Goal: Find specific fact

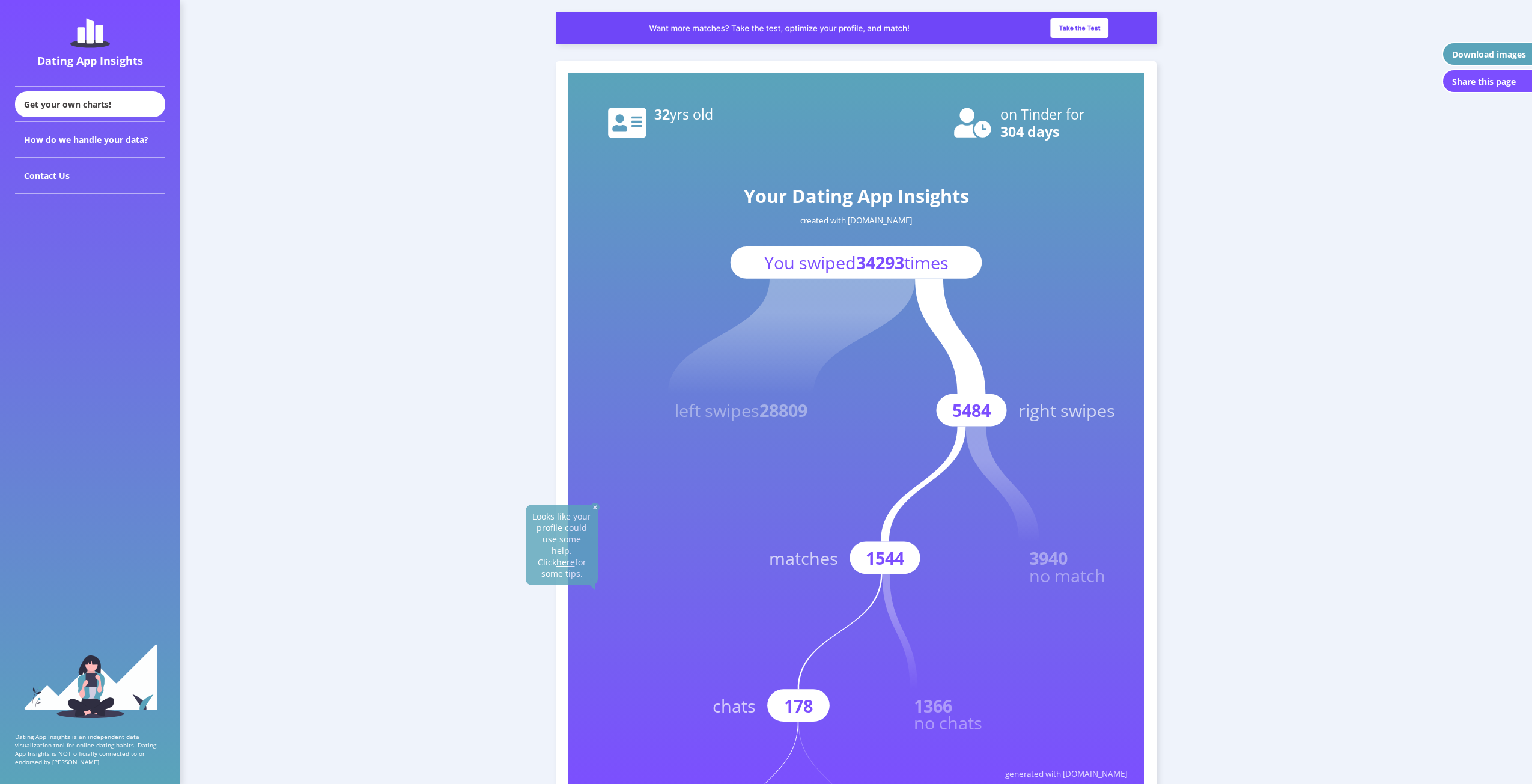
scroll to position [180, 0]
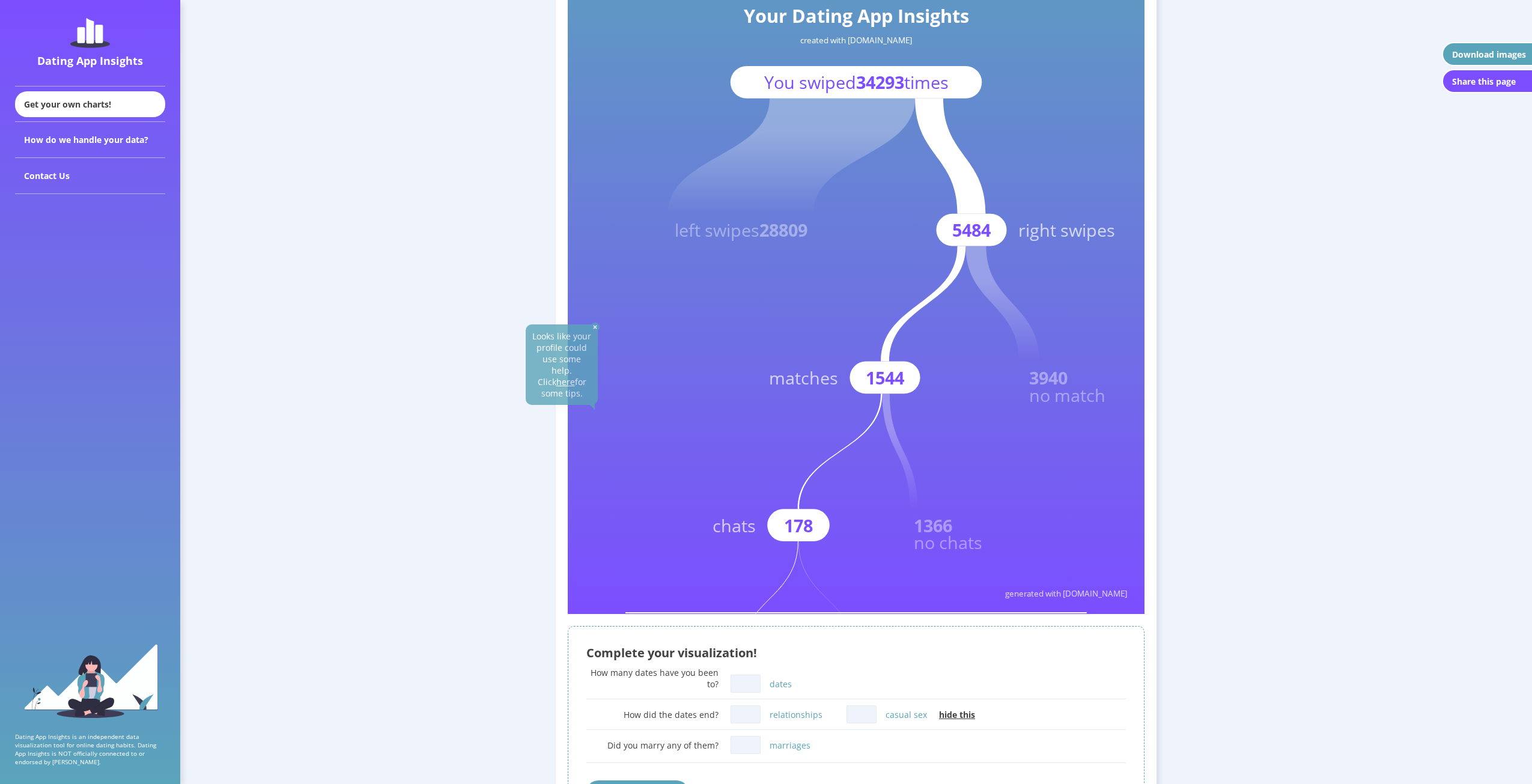
click at [885, 378] on text "1544" at bounding box center [885, 378] width 38 height 23
click at [890, 376] on text "1544" at bounding box center [885, 378] width 38 height 23
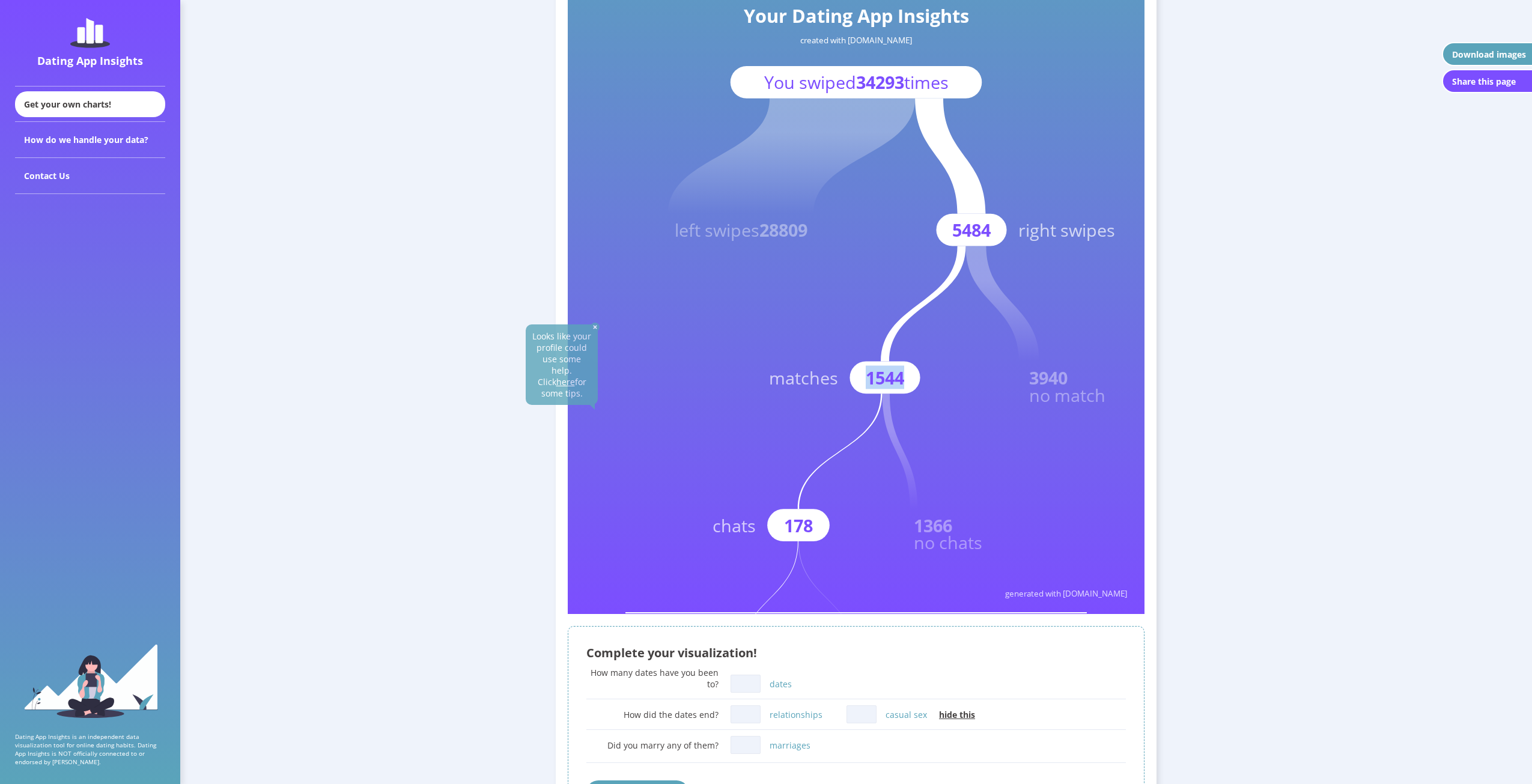
click at [890, 376] on text "1544" at bounding box center [885, 378] width 38 height 23
copy text "1544"
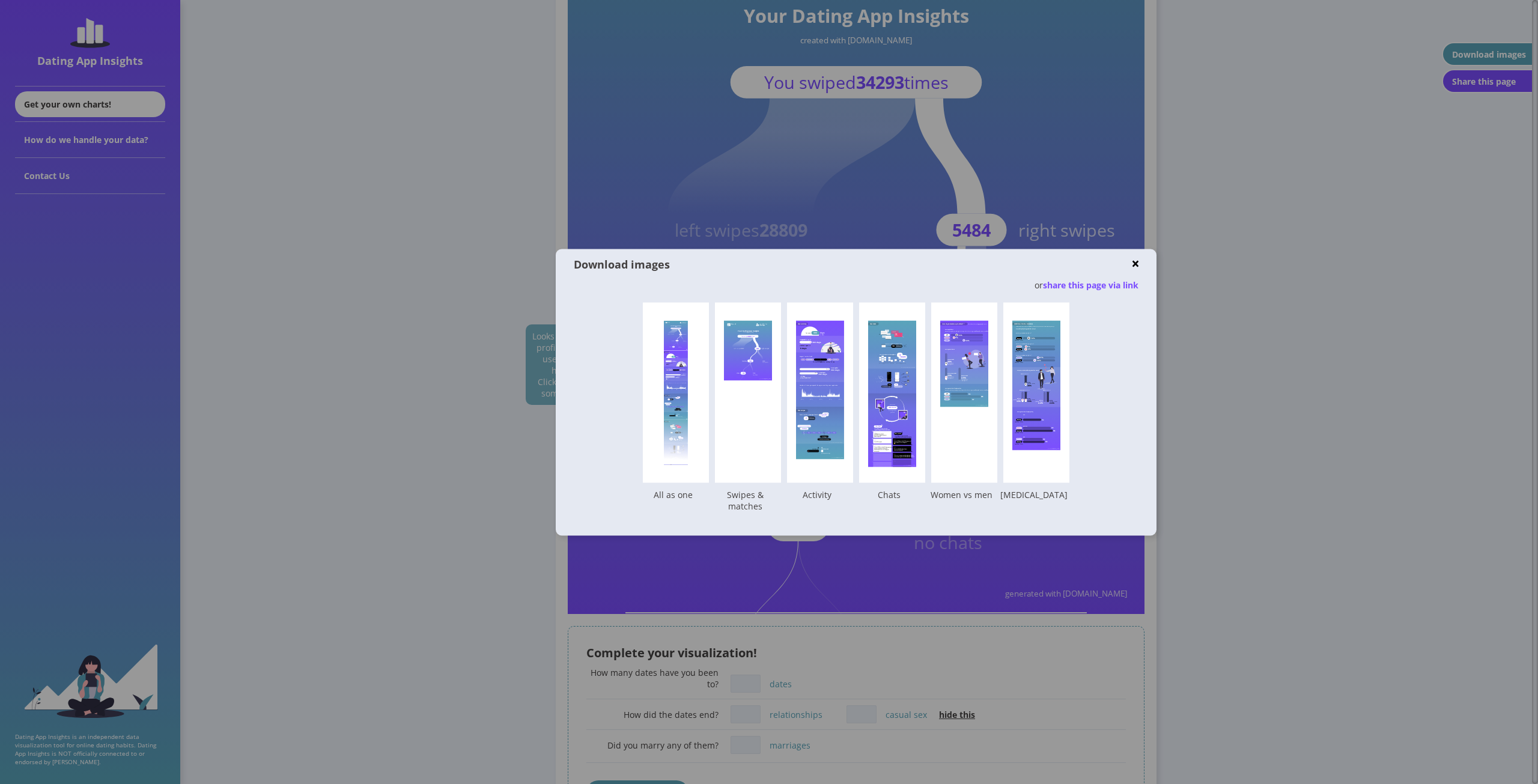
click at [1277, 391] on div at bounding box center [769, 392] width 1538 height 784
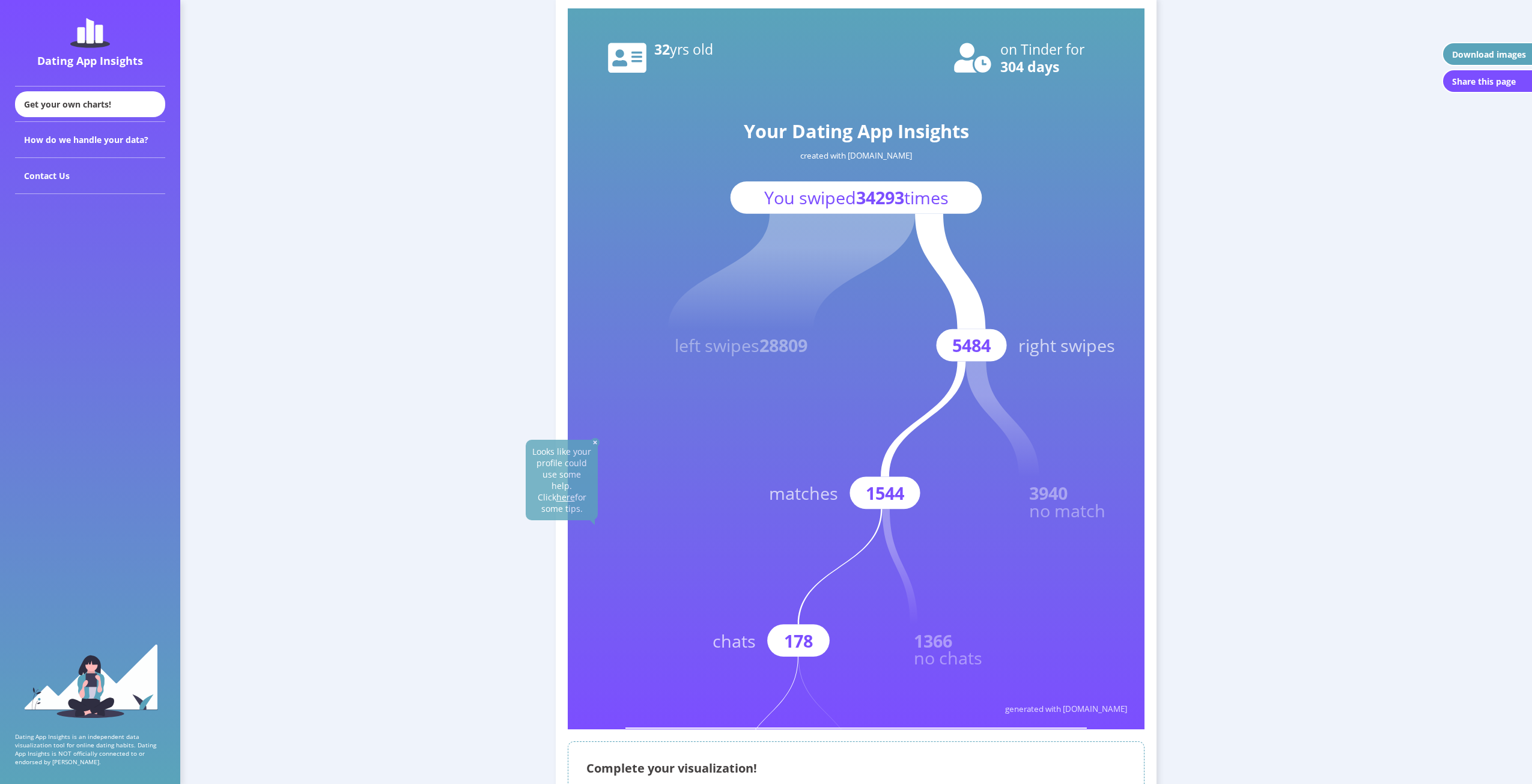
scroll to position [0, 0]
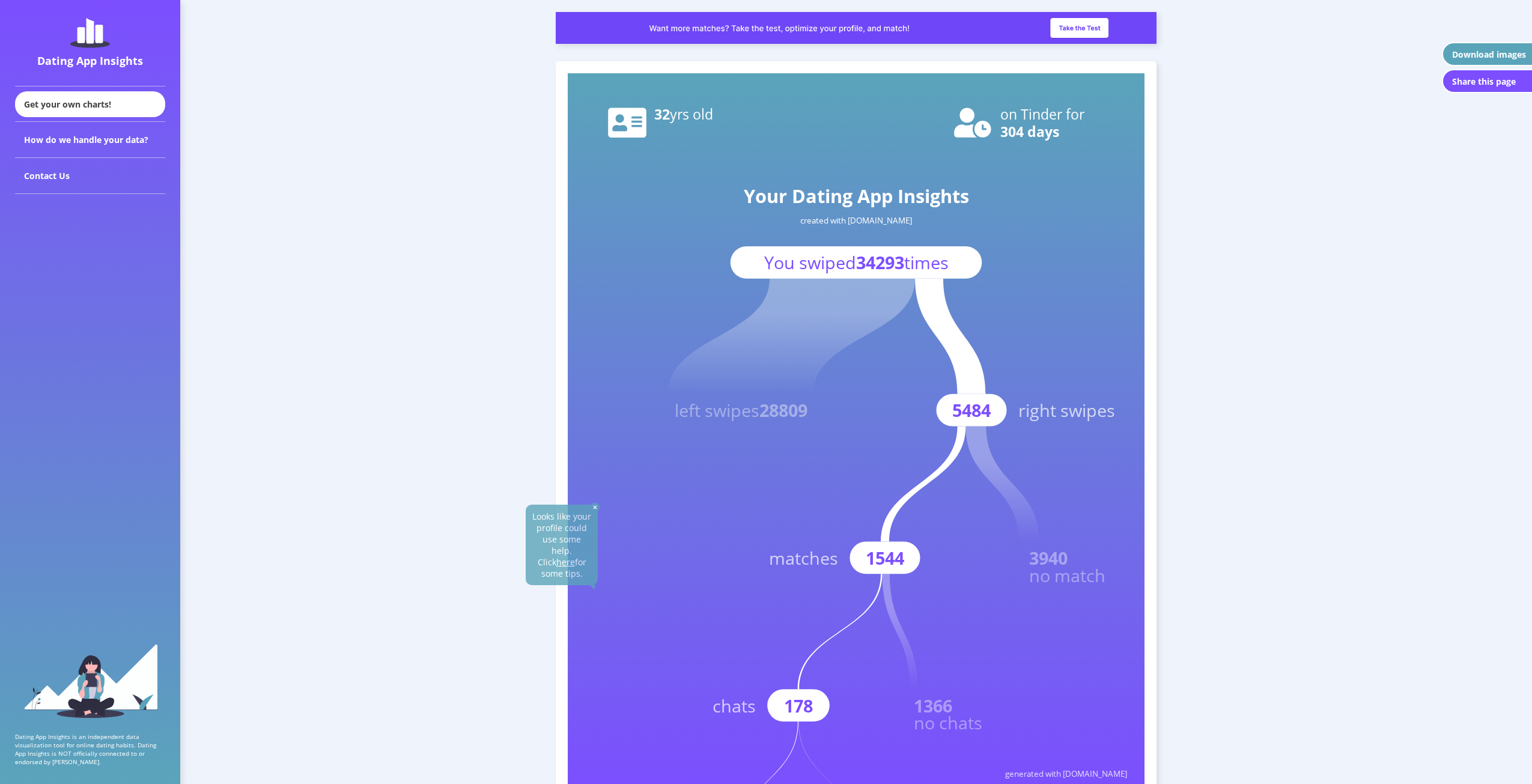
drag, startPoint x: 594, startPoint y: 507, endPoint x: 598, endPoint y: 513, distance: 7.2
click at [595, 507] on img at bounding box center [595, 507] width 9 height 9
